Goal: Task Accomplishment & Management: Use online tool/utility

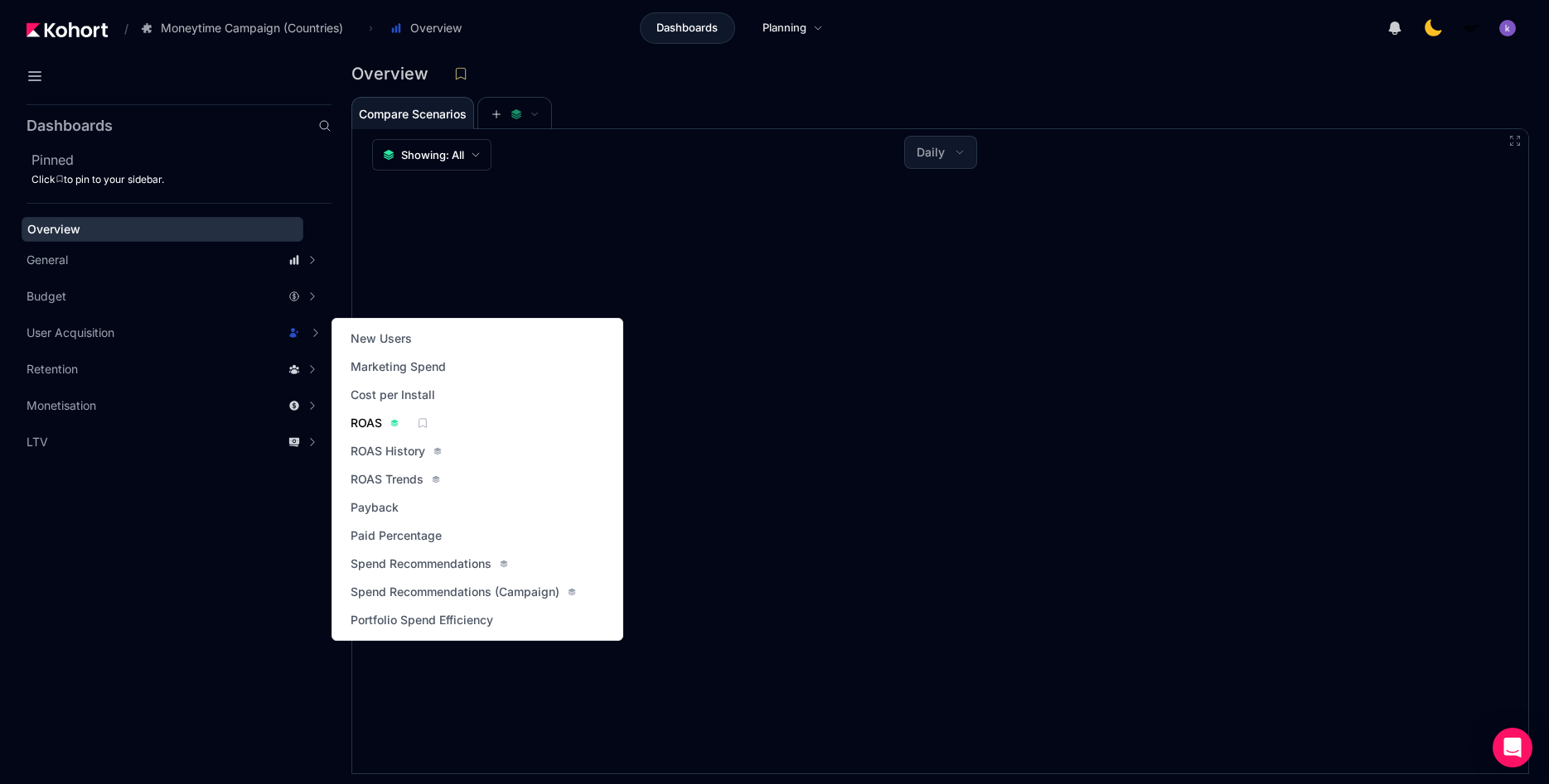
click at [369, 428] on span "ROAS" at bounding box center [366, 423] width 32 height 16
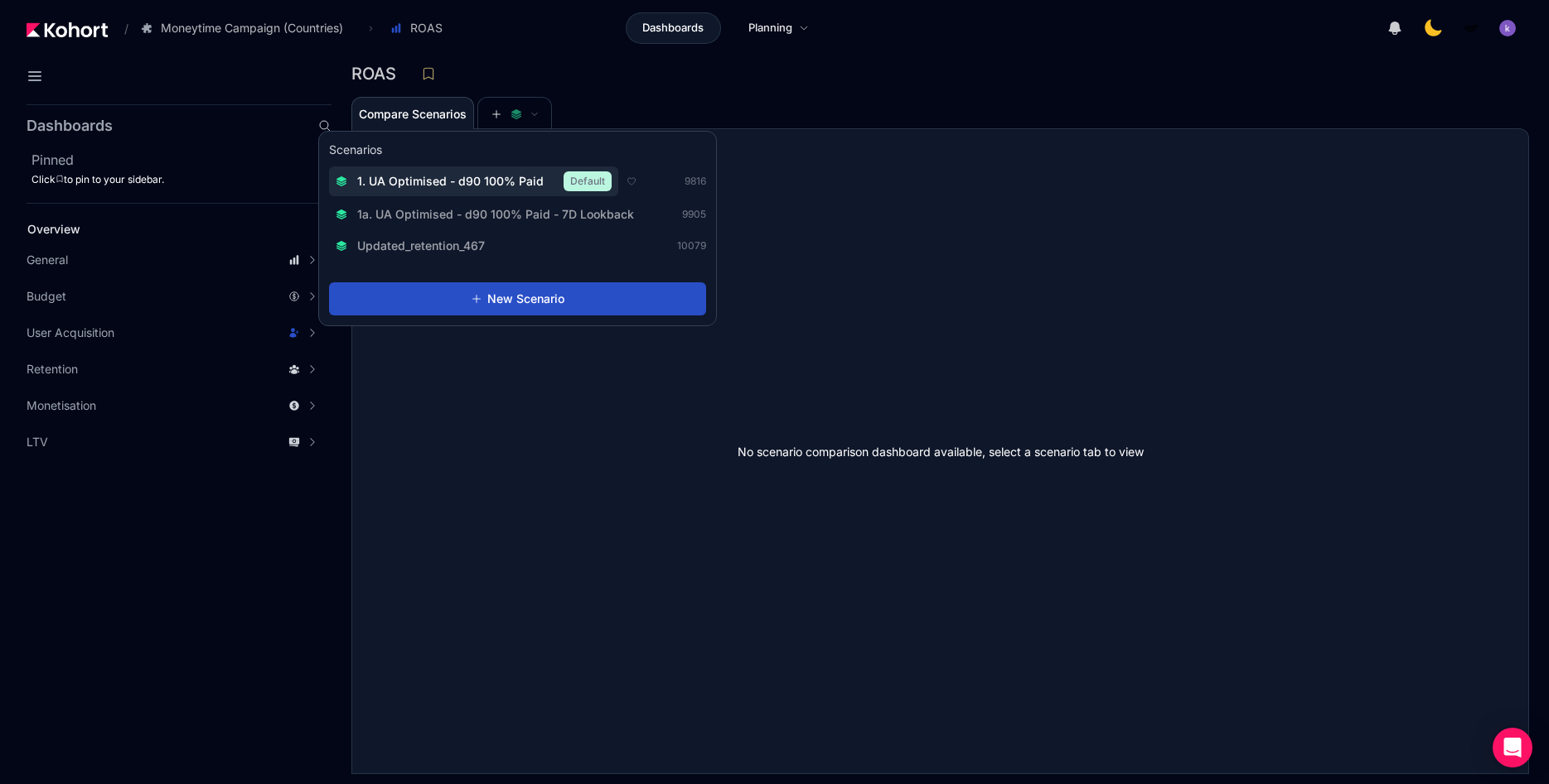
click at [482, 194] on button "1. UA Optimised - d90 100% Paid Default" at bounding box center [473, 181] width 290 height 30
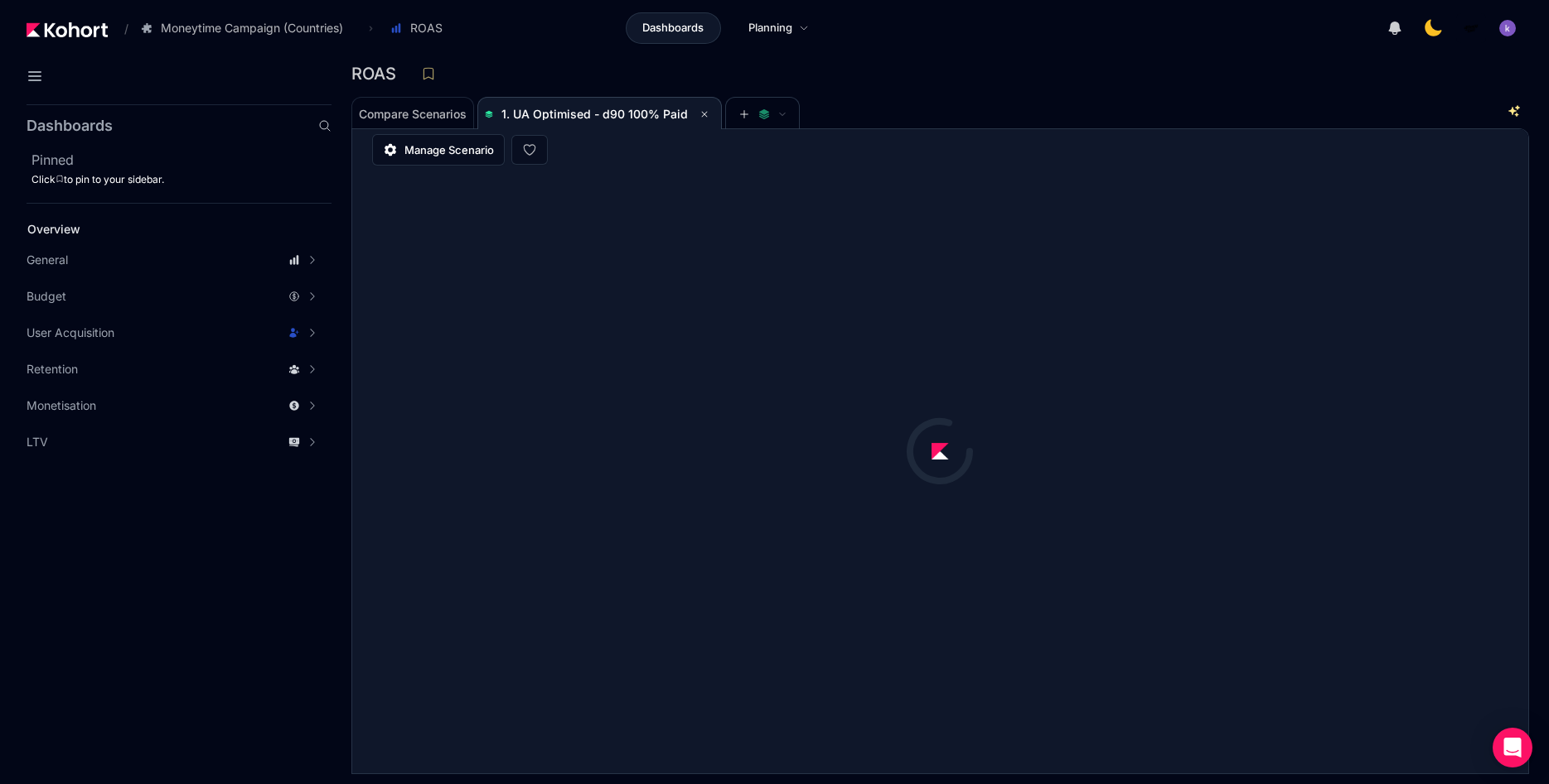
click at [978, 99] on div "Compare Scenarios 1. UA Optimised - d90 100% Paid" at bounding box center [928, 113] width 1154 height 34
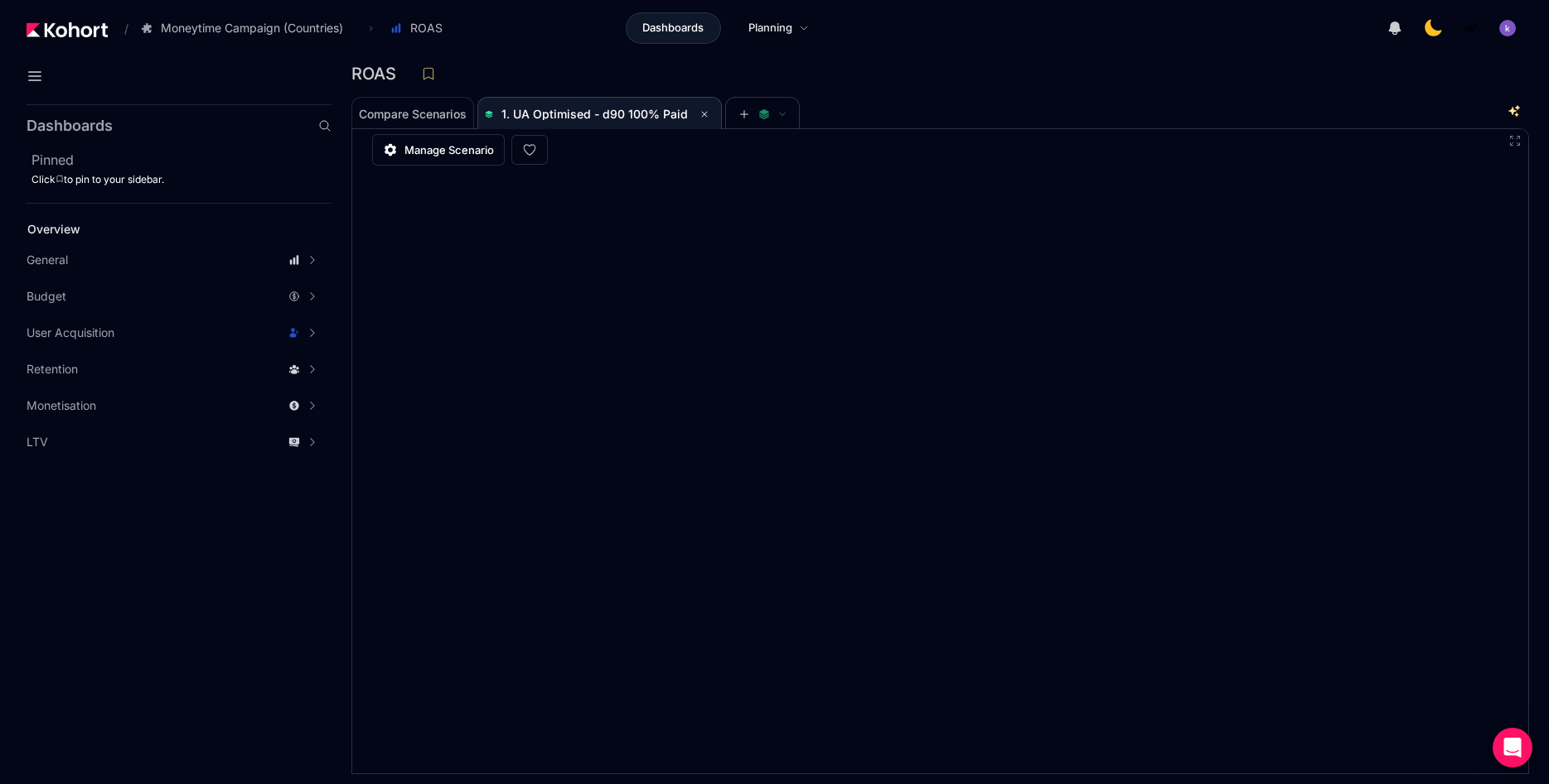
click at [870, 113] on div "Compare Scenarios 1. UA Optimised - d90 100% Paid" at bounding box center [928, 113] width 1154 height 34
click at [938, 122] on div "Compare Scenarios 1. UA Optimised - d90 100% Paid" at bounding box center [928, 113] width 1154 height 34
